Goal: Information Seeking & Learning: Learn about a topic

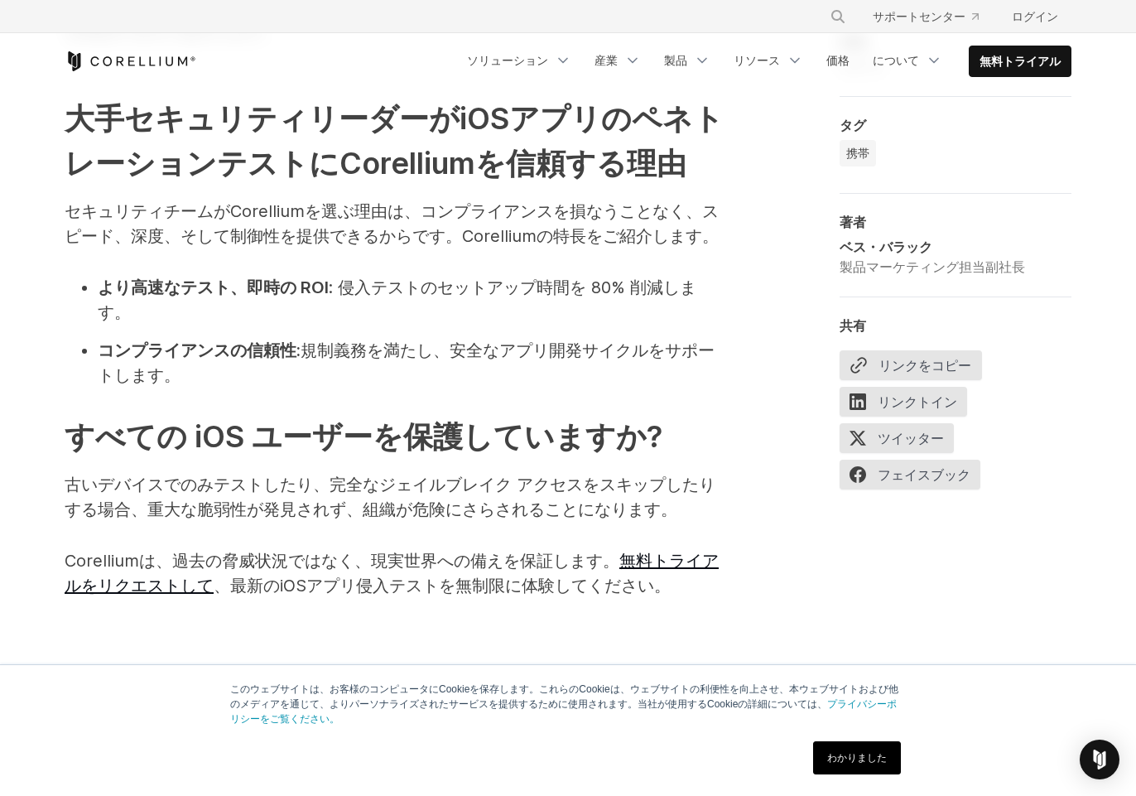
scroll to position [2153, 0]
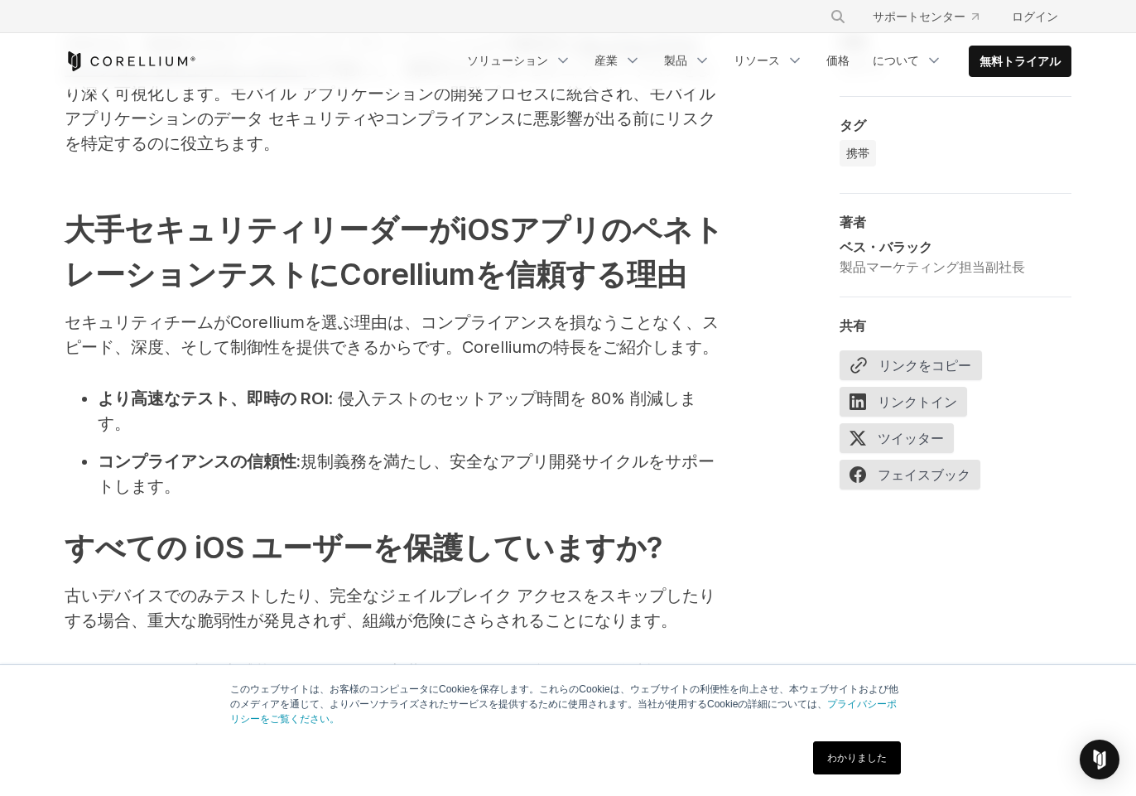
click at [109, 662] on font "Corelliumは、過去の脅威状況ではなく、現実世界への備えを保証します。" at bounding box center [342, 672] width 555 height 20
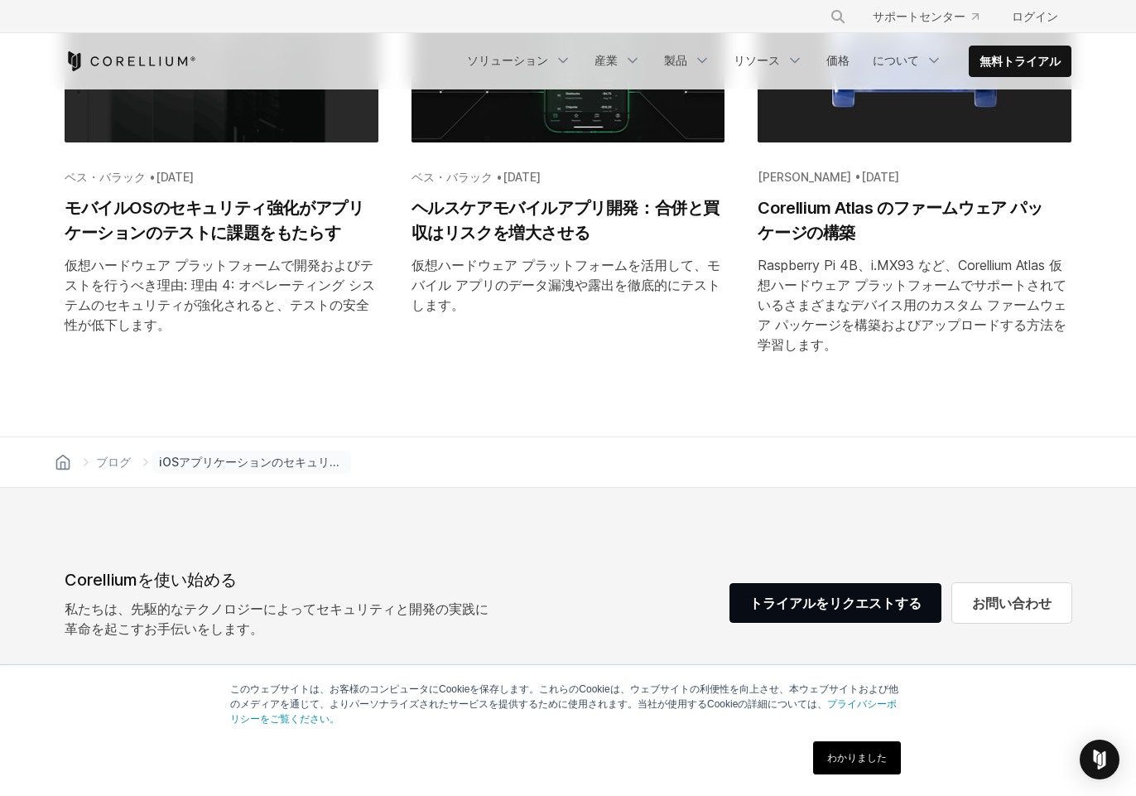
scroll to position [3229, 0]
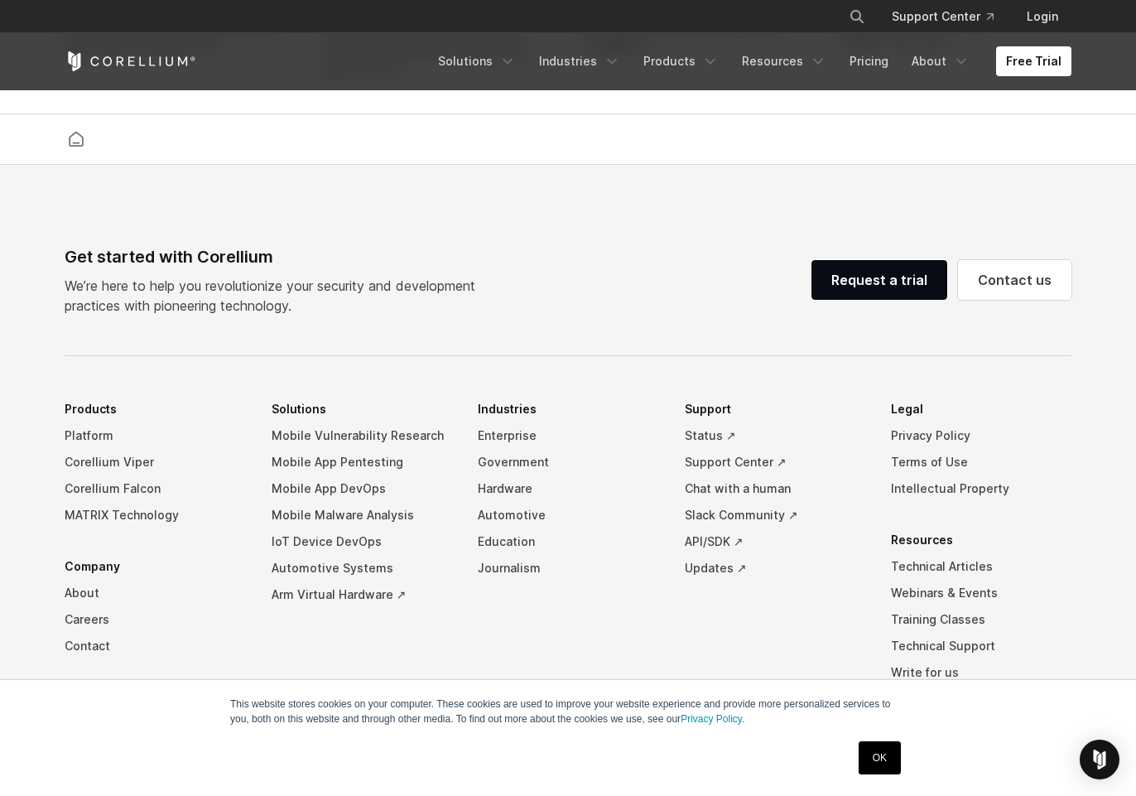
scroll to position [3809, 0]
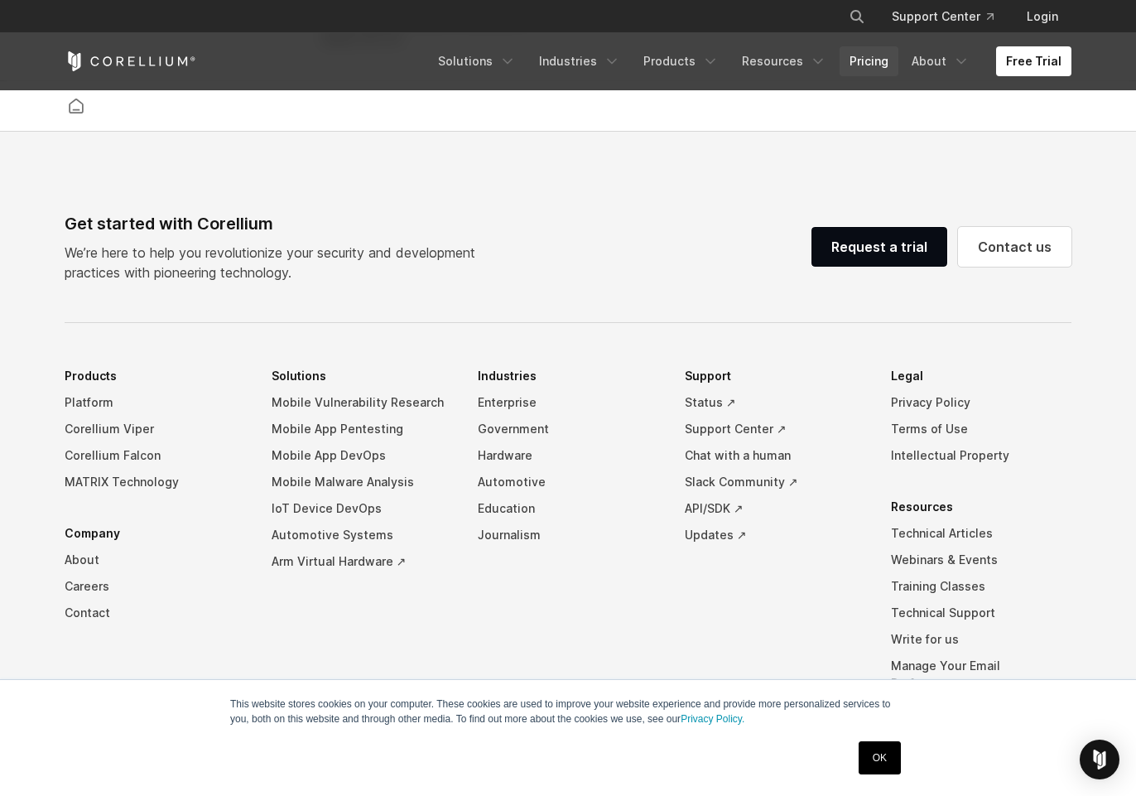
click at [879, 62] on link "Pricing" at bounding box center [869, 61] width 59 height 30
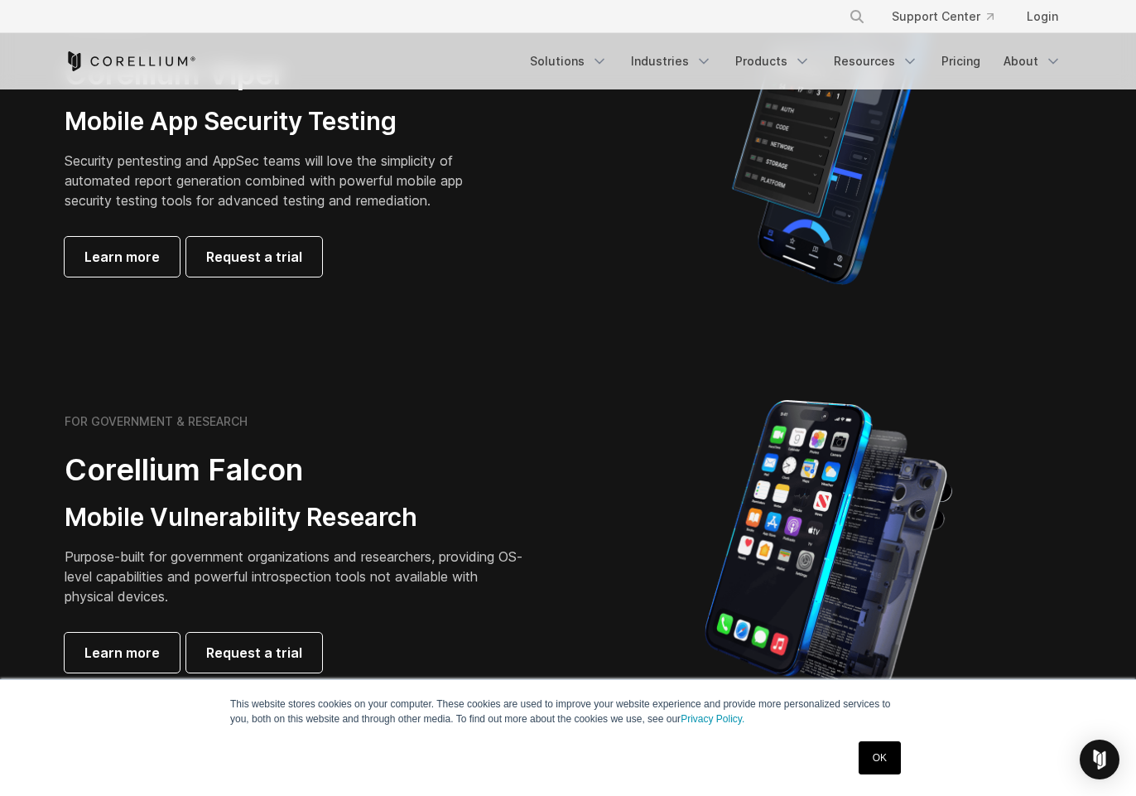
scroll to position [414, 0]
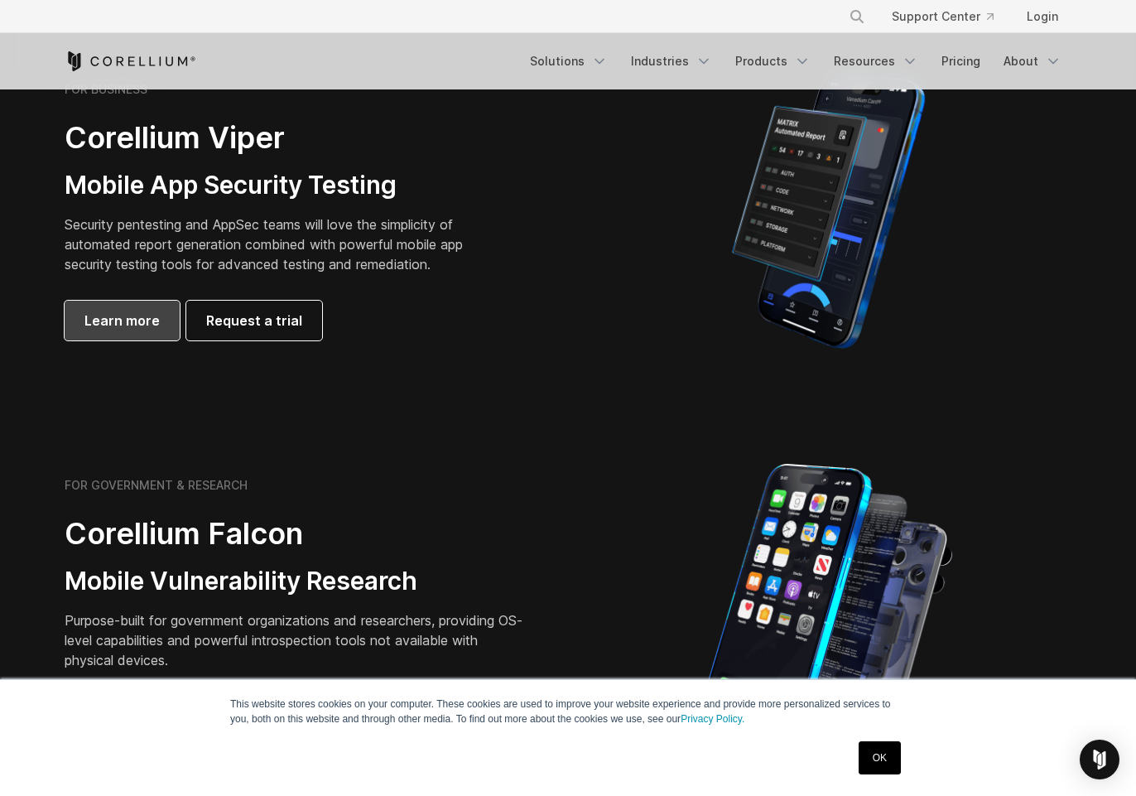
click at [131, 317] on span "Learn more" at bounding box center [121, 321] width 75 height 20
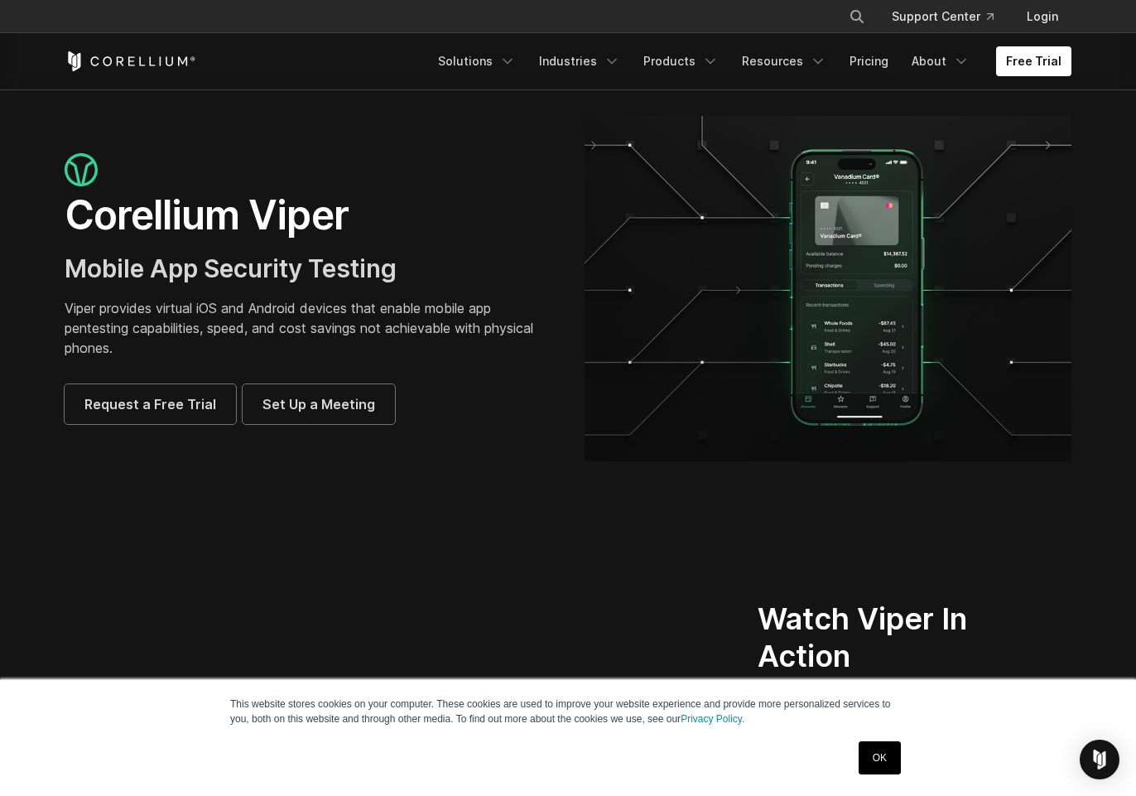
click at [556, 441] on div "Corellium Viper Mobile App Security Testing Viper provides virtual iOS and Andr…" at bounding box center [568, 288] width 1040 height 345
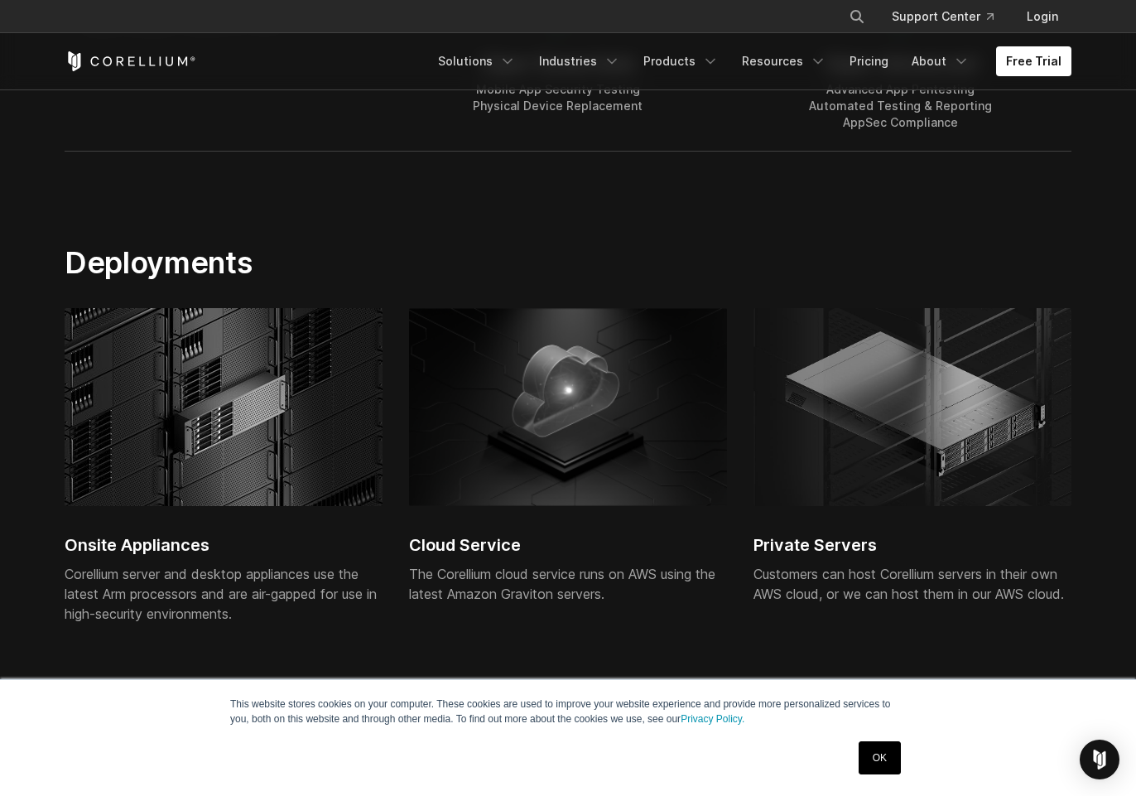
scroll to position [3643, 0]
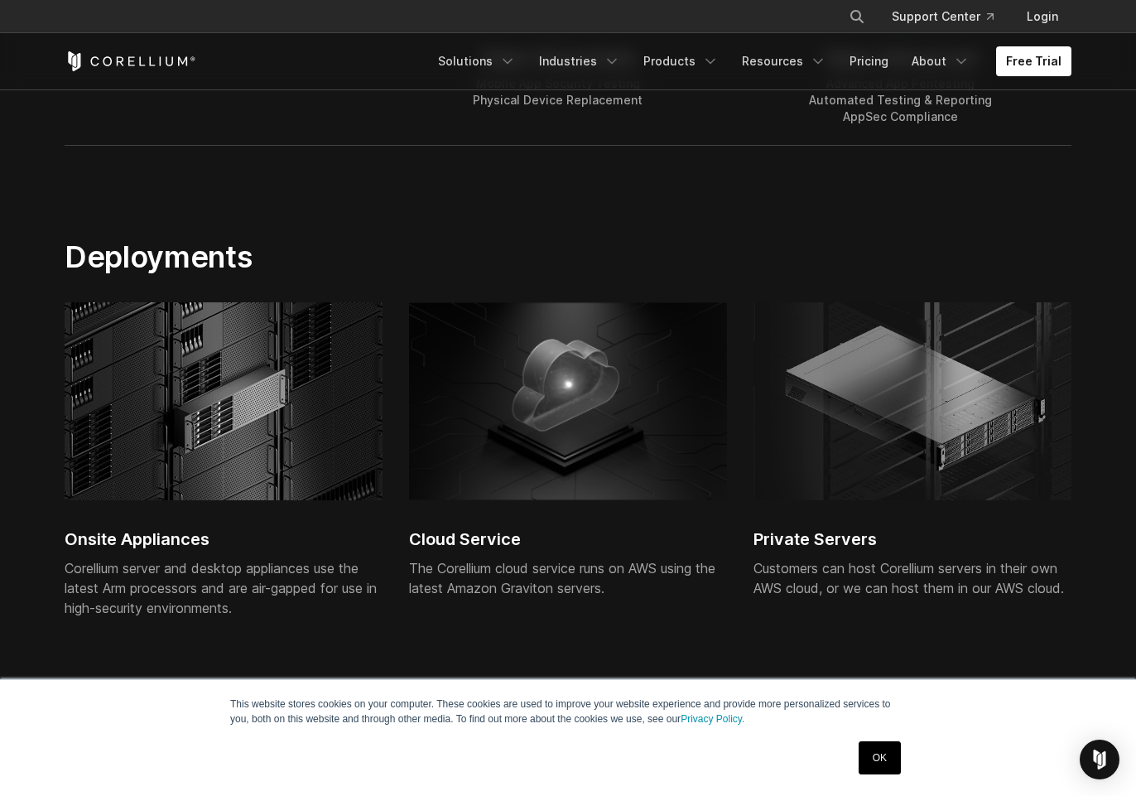
click at [34, 214] on section "Deployments Onsite Appliances Corellium server and desktop appliances use the l…" at bounding box center [568, 458] width 1136 height 546
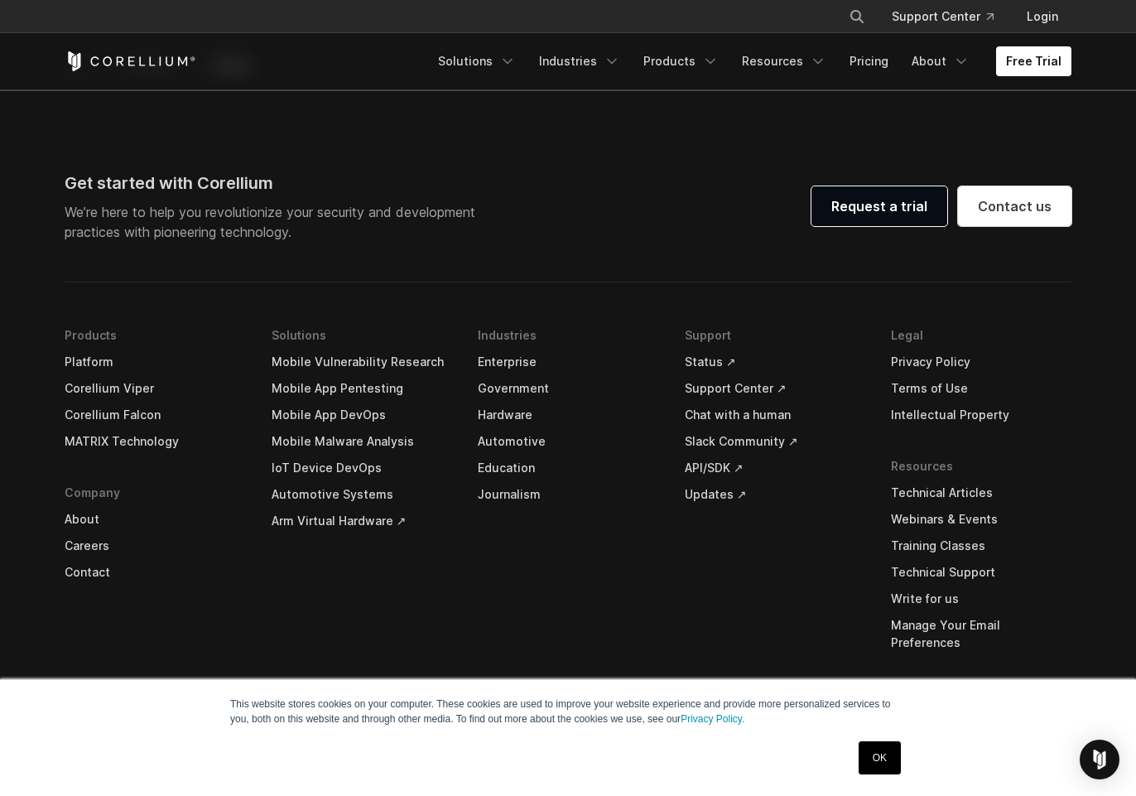
scroll to position [4862, 0]
